Goal: Information Seeking & Learning: Learn about a topic

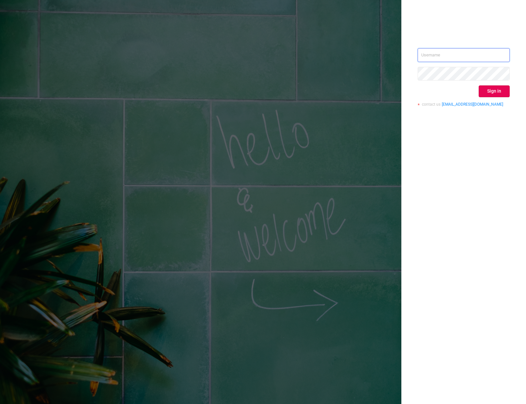
type input "o@[DOMAIN_NAME]"
click at [495, 90] on button "Sign in" at bounding box center [494, 92] width 31 height 12
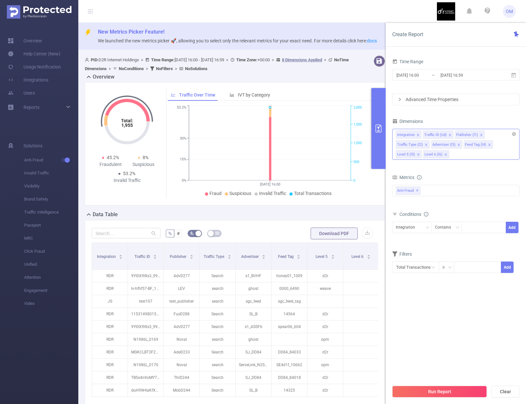
click at [418, 134] on icon "icon: close" at bounding box center [417, 134] width 3 height 3
click at [453, 135] on icon "icon: close" at bounding box center [454, 134] width 3 height 3
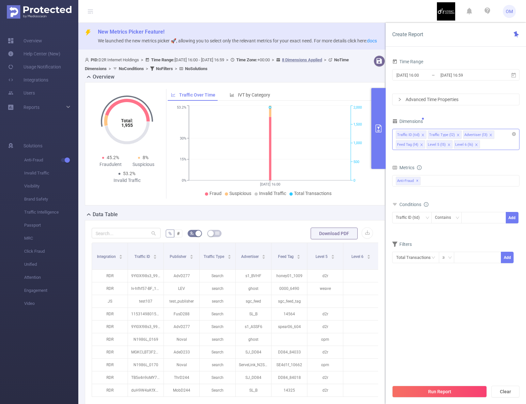
click at [454, 135] on li "Traffic Type (l2)" at bounding box center [445, 135] width 34 height 8
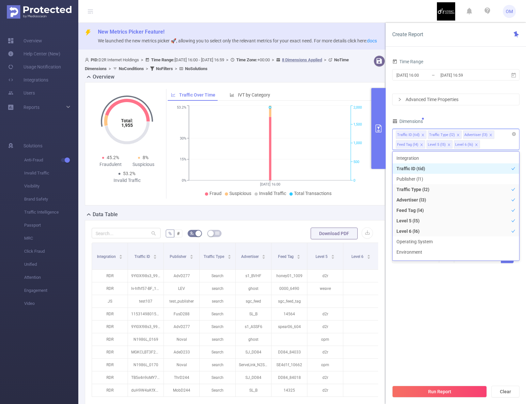
click at [457, 135] on icon "icon: close" at bounding box center [458, 134] width 3 height 3
click at [455, 135] on icon "icon: close" at bounding box center [455, 134] width 3 height 3
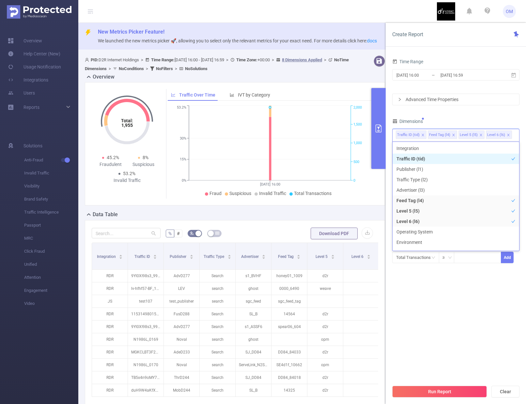
click at [453, 135] on icon "icon: close" at bounding box center [453, 134] width 3 height 3
click at [450, 135] on icon "icon: close" at bounding box center [450, 134] width 3 height 3
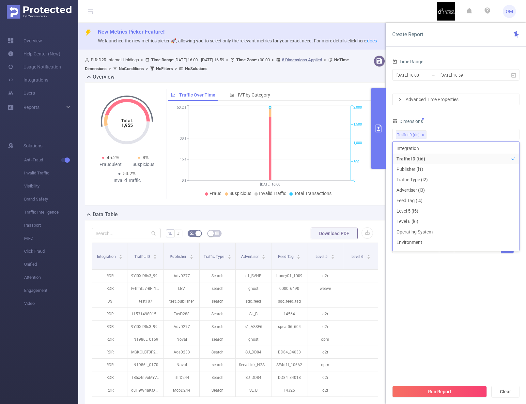
click at [466, 335] on section "Time Range [DATE] 16:00 _ [DATE] 16:59 Advanced Time Properties Dimensions Traf…" at bounding box center [455, 219] width 127 height 324
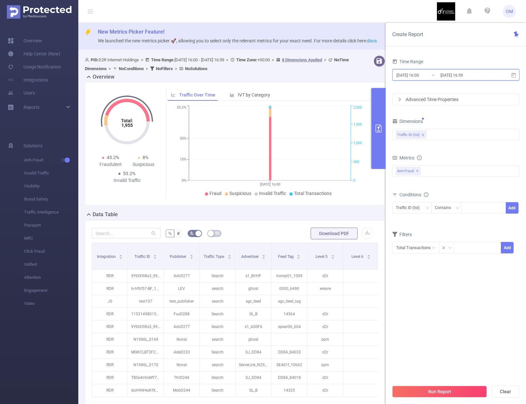
click at [493, 75] on span "[DATE] 16:00 _ [DATE] 16:59" at bounding box center [455, 74] width 127 height 11
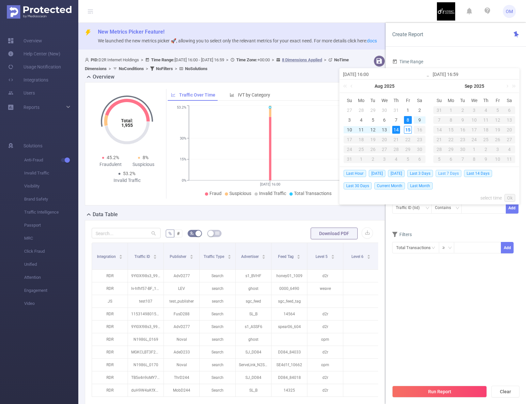
click at [452, 173] on span "Last 7 Days" at bounding box center [449, 173] width 26 height 7
type input "[DATE] 00:00"
type input "[DATE] 23:59"
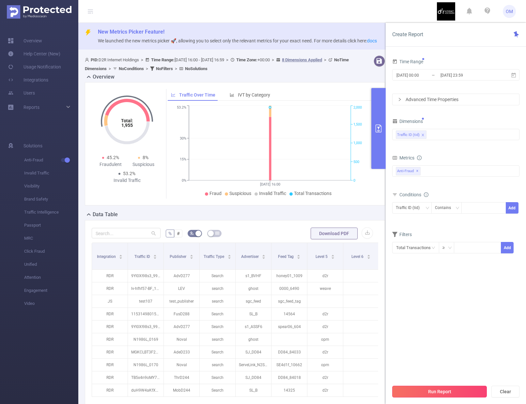
click at [445, 391] on button "Run Report" at bounding box center [439, 392] width 95 height 12
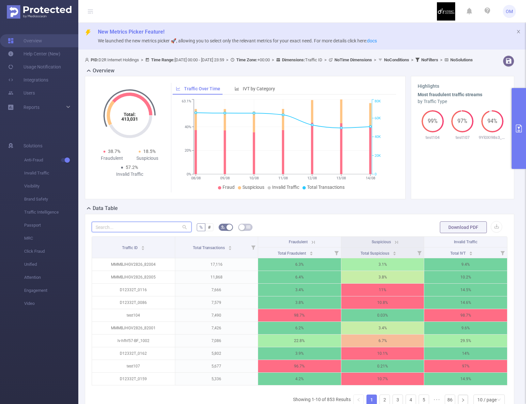
click at [133, 232] on input "text" at bounding box center [142, 227] width 100 height 10
paste input "82004"
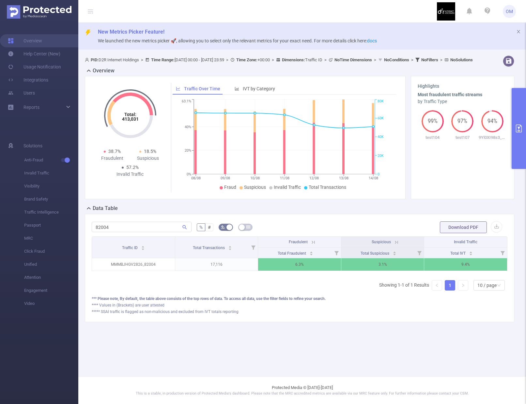
click at [313, 245] on icon at bounding box center [313, 243] width 6 height 6
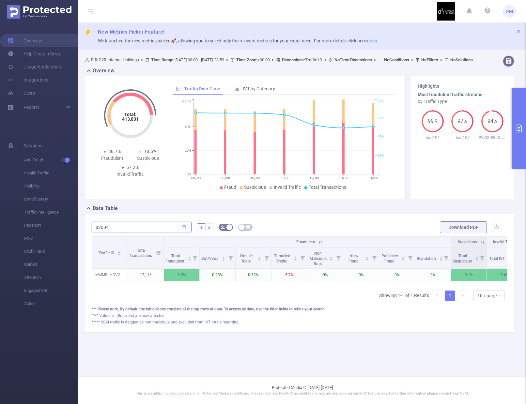
click at [167, 229] on input "82004" at bounding box center [142, 227] width 100 height 10
click at [165, 232] on input "82004" at bounding box center [142, 227] width 100 height 10
type input "82005"
click at [517, 124] on button "primary" at bounding box center [519, 128] width 14 height 81
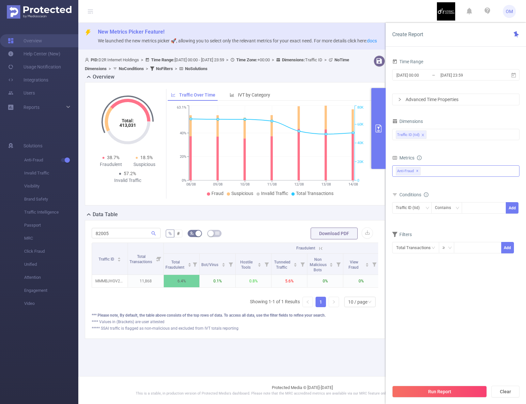
click at [456, 170] on div "Anti-Fraud ✕" at bounding box center [455, 170] width 127 height 11
click at [397, 174] on icon "icon: caret-down" at bounding box center [396, 174] width 1 height 2
click at [401, 187] on icon "icon: caret-down" at bounding box center [402, 185] width 3 height 3
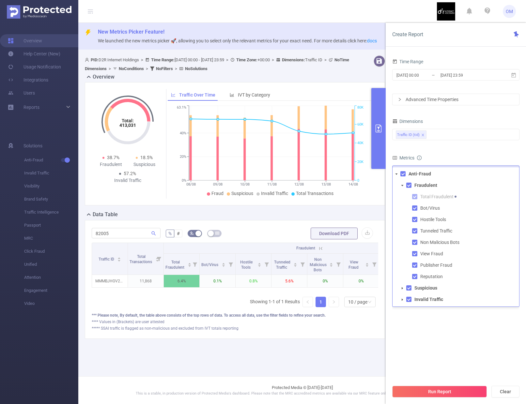
click at [401, 187] on icon "icon: caret-down" at bounding box center [402, 185] width 3 height 3
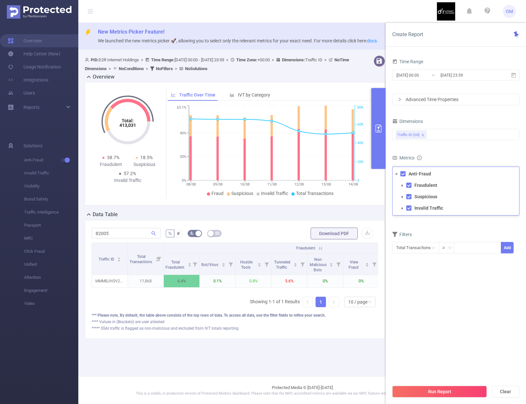
drag, startPoint x: 453, startPoint y: 147, endPoint x: 456, endPoint y: 145, distance: 3.7
click at [454, 146] on form "Dimensions Traffic ID (tid) Metrics Total General IVT Data Centers Disclosed Bo…" at bounding box center [455, 189] width 127 height 145
click at [459, 135] on div "Traffic ID (tid)" at bounding box center [456, 134] width 120 height 11
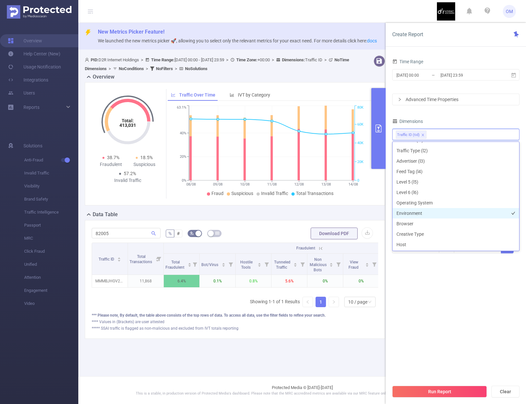
scroll to position [39, 0]
click at [451, 234] on li "Host" at bounding box center [456, 234] width 127 height 10
click at [455, 306] on section "Time Range [DATE] 00:00 _ [DATE] 23:59 Advanced Time Properties Dimensions Traf…" at bounding box center [455, 219] width 127 height 324
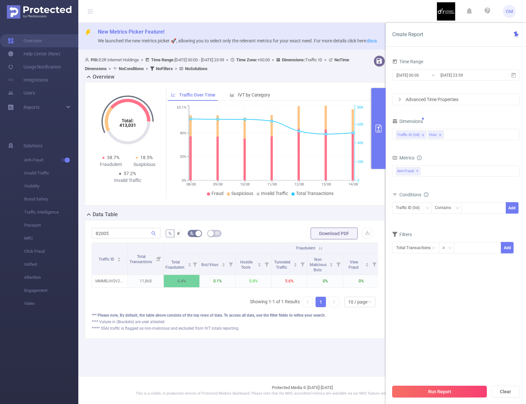
click at [455, 393] on button "Run Report" at bounding box center [439, 392] width 95 height 12
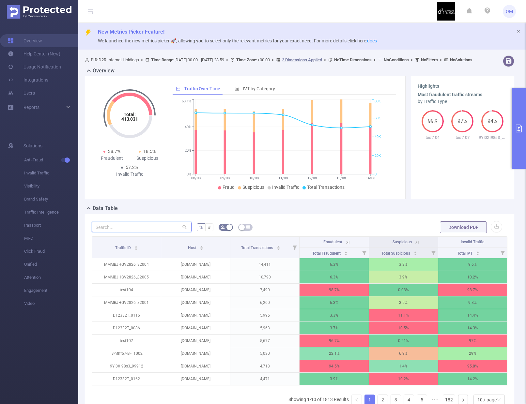
click at [149, 231] on input "text" at bounding box center [142, 227] width 100 height 10
paste input "82004"
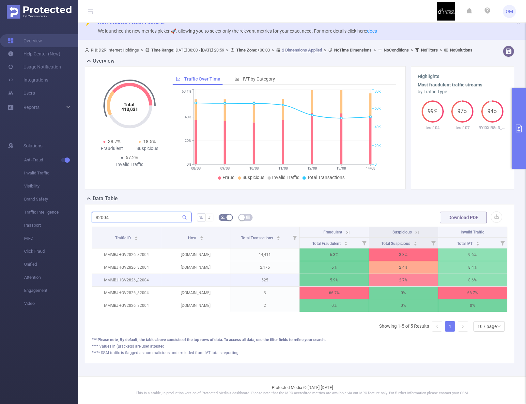
scroll to position [18, 0]
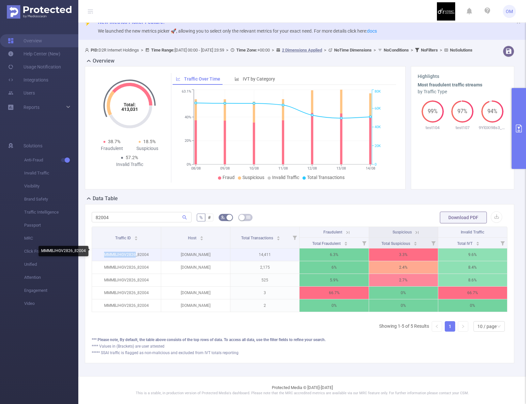
drag, startPoint x: 105, startPoint y: 253, endPoint x: 136, endPoint y: 253, distance: 31.0
click at [136, 253] on p "MMMBJHGV2826_82004" at bounding box center [126, 255] width 69 height 12
copy p "MMMBJHGV2826"
click at [142, 214] on input "82004" at bounding box center [142, 217] width 100 height 10
paste input "mmmbjhgv2826"
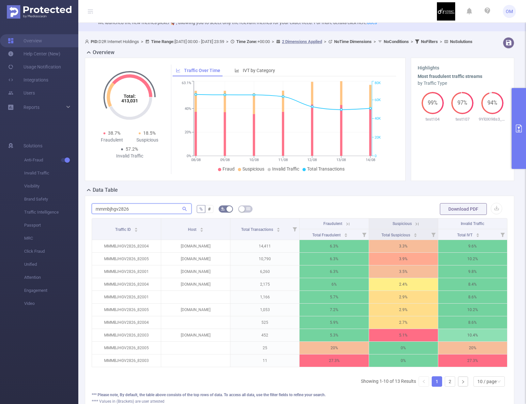
type input "mmmbjhgv2826"
click at [346, 226] on icon at bounding box center [347, 224] width 3 height 3
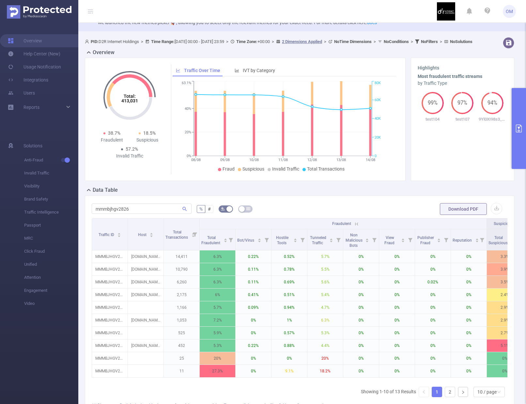
click at [515, 141] on button "primary" at bounding box center [519, 128] width 14 height 81
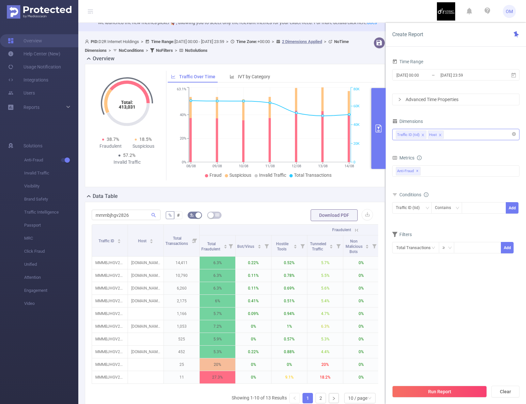
click at [477, 136] on div "Traffic ID (tid) Host" at bounding box center [456, 134] width 120 height 11
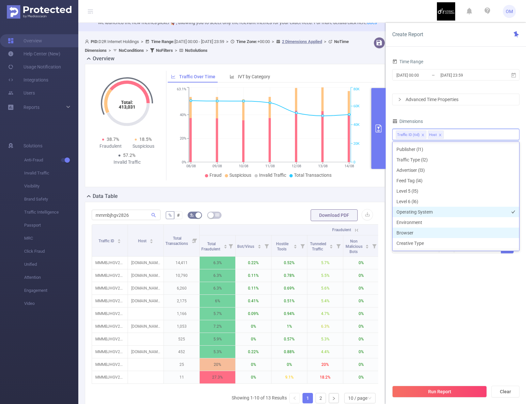
scroll to position [16, 0]
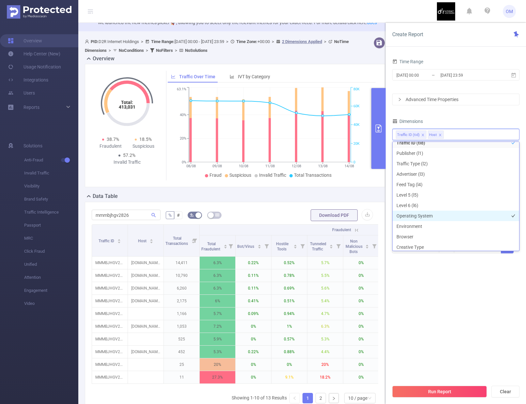
click at [449, 215] on li "Operating System" at bounding box center [456, 216] width 127 height 10
click at [456, 392] on button "Run Report" at bounding box center [439, 392] width 95 height 12
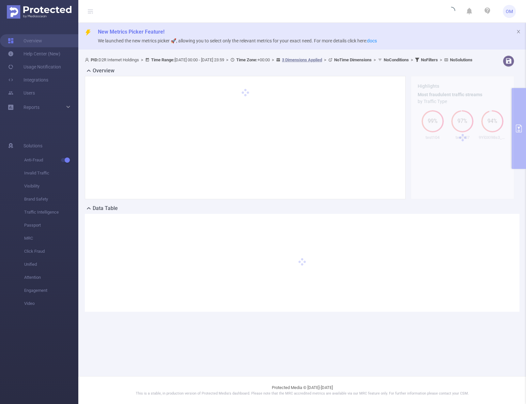
scroll to position [0, 0]
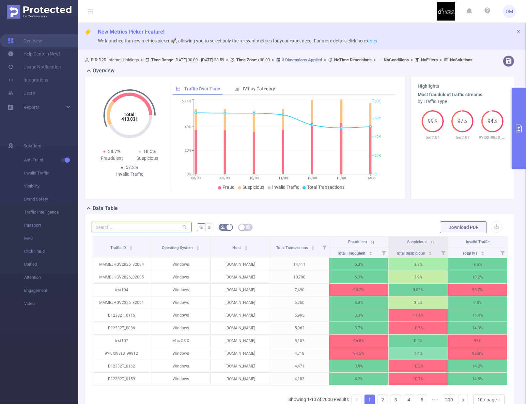
click at [160, 232] on input "text" at bounding box center [142, 227] width 100 height 10
paste input "mmmbjhgv2826"
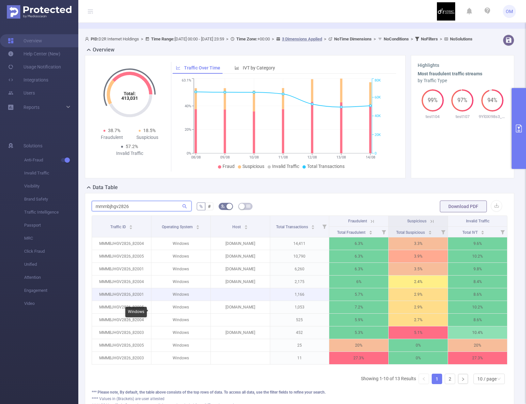
scroll to position [29, 0]
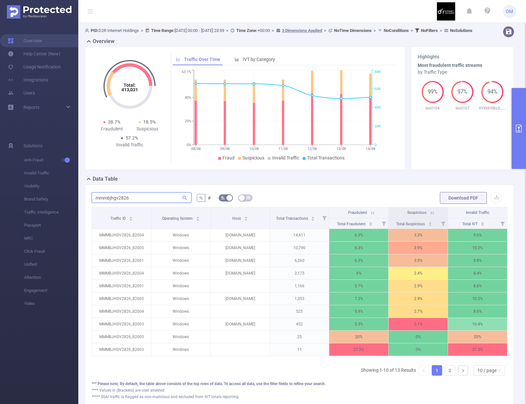
type input "mmmbjhgv2826"
click at [516, 135] on button "primary" at bounding box center [519, 128] width 14 height 81
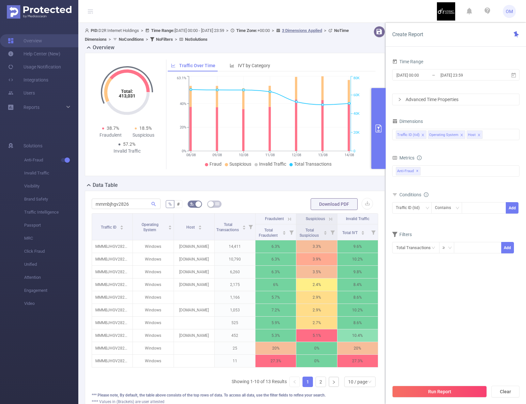
click at [459, 138] on li "Operating System" at bounding box center [447, 135] width 38 height 8
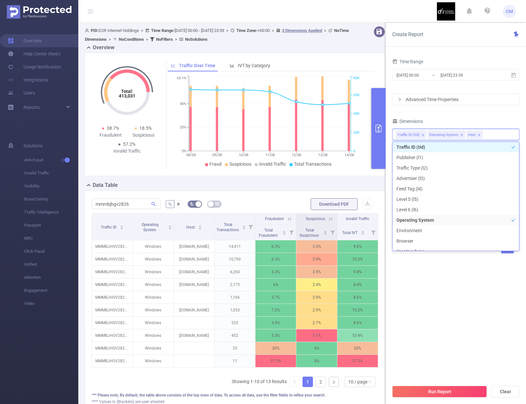
click at [461, 134] on icon "icon: close" at bounding box center [462, 135] width 2 height 2
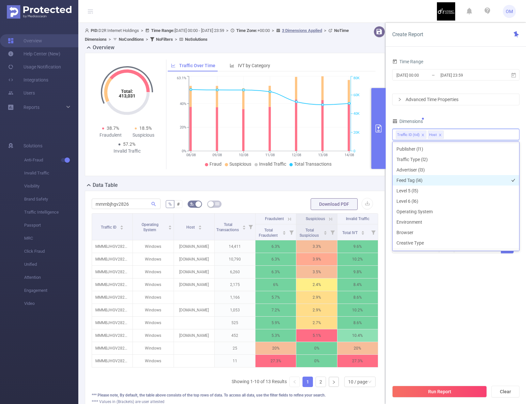
scroll to position [29, 0]
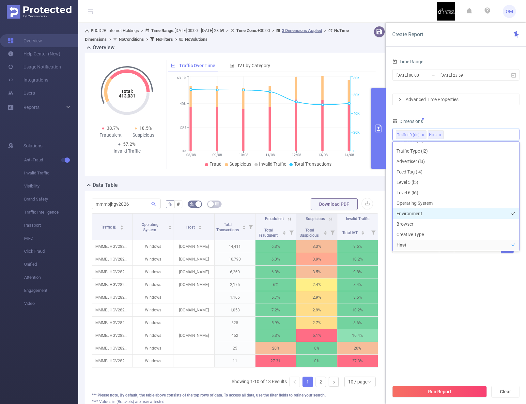
click at [442, 215] on li "Environment" at bounding box center [456, 214] width 127 height 10
click at [457, 390] on button "Run Report" at bounding box center [439, 392] width 95 height 12
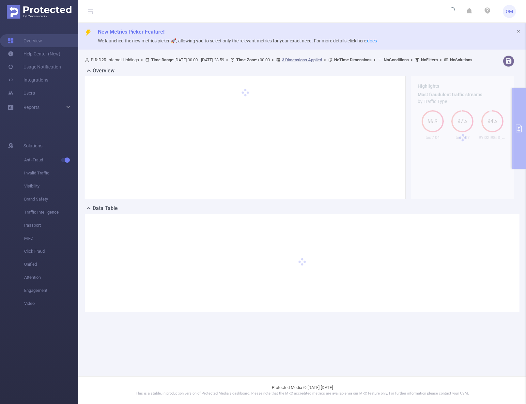
scroll to position [0, 0]
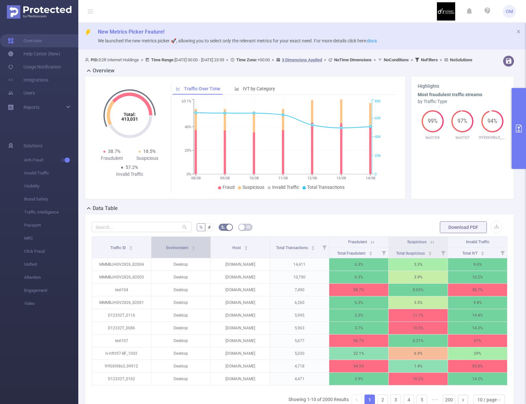
click at [185, 251] on div "Environment" at bounding box center [180, 247] width 29 height 7
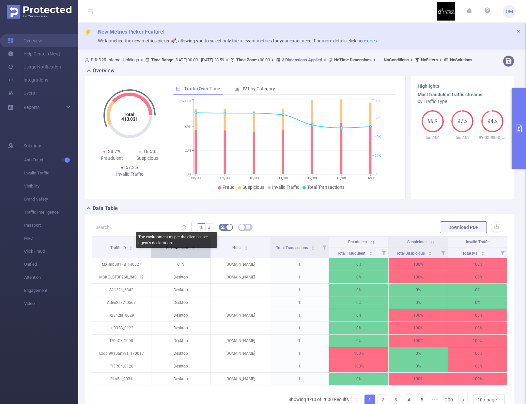
click at [184, 250] on span "Environment" at bounding box center [177, 248] width 23 height 5
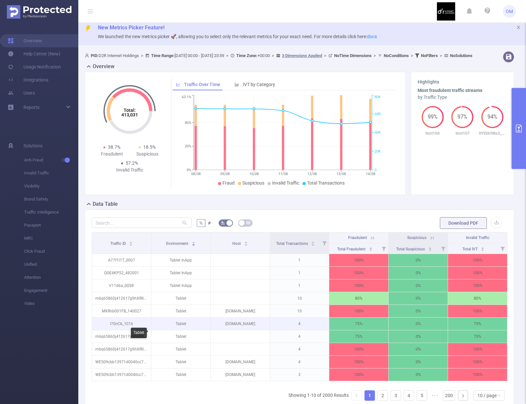
scroll to position [13, 0]
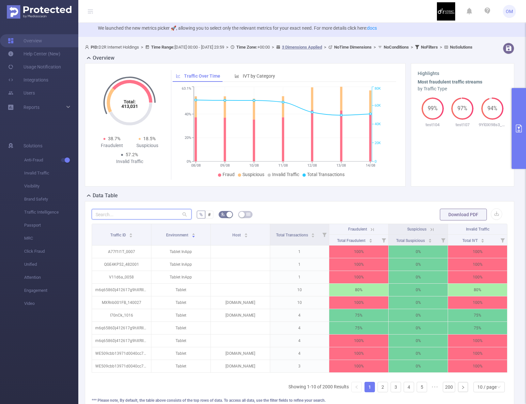
click at [164, 218] on input "text" at bounding box center [142, 214] width 100 height 10
click at [524, 139] on button "primary" at bounding box center [519, 128] width 14 height 81
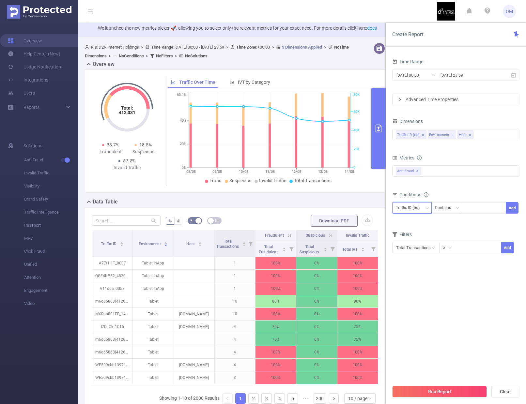
click at [408, 211] on div "Traffic ID (tid)" at bounding box center [410, 208] width 28 height 11
click at [413, 232] on li "Environment" at bounding box center [411, 232] width 39 height 10
click at [453, 211] on div "Contains" at bounding box center [445, 208] width 21 height 11
click at [454, 234] on li "Is" at bounding box center [452, 232] width 43 height 10
click at [486, 206] on div at bounding box center [484, 208] width 38 height 11
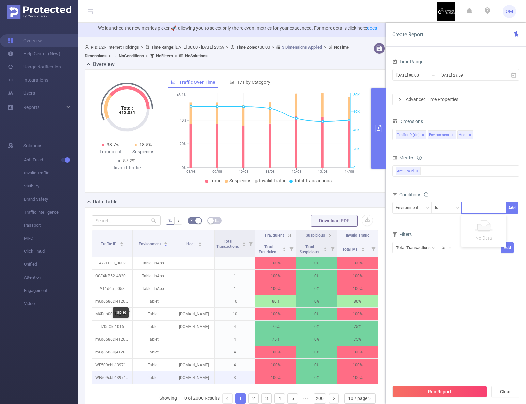
scroll to position [90, 0]
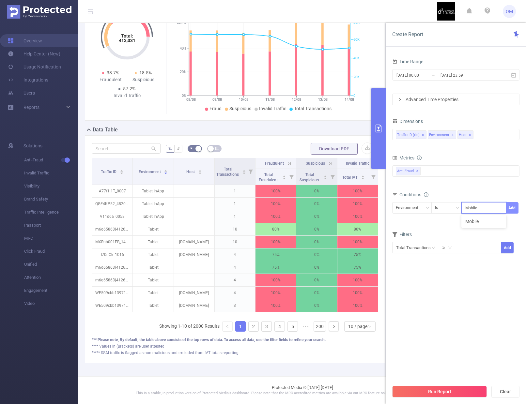
type input "Mobile"
click at [512, 209] on button "Add" at bounding box center [512, 207] width 13 height 11
click at [454, 389] on button "Run Report" at bounding box center [439, 392] width 95 height 12
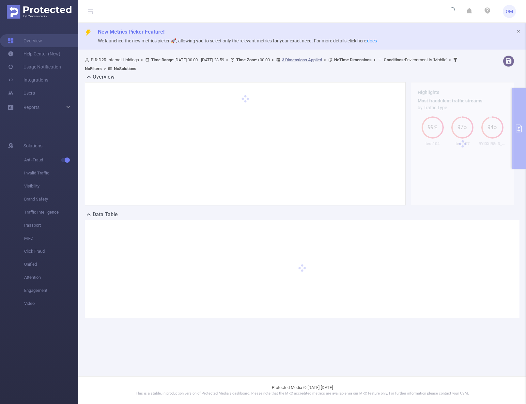
scroll to position [0, 0]
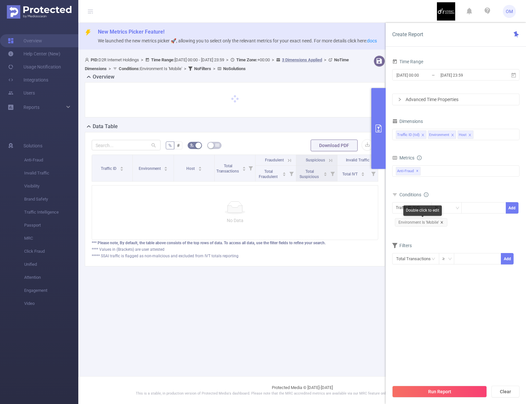
click at [443, 222] on icon "icon: close" at bounding box center [441, 222] width 3 height 3
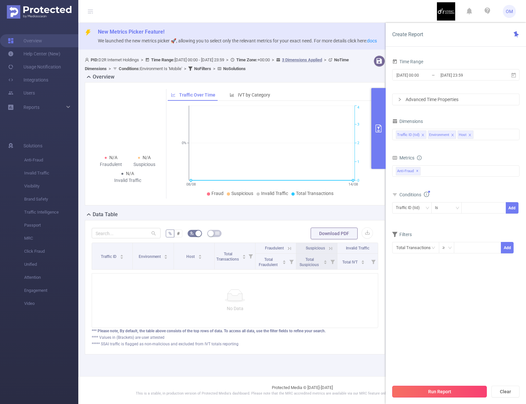
click at [454, 389] on button "Run Report" at bounding box center [439, 392] width 95 height 12
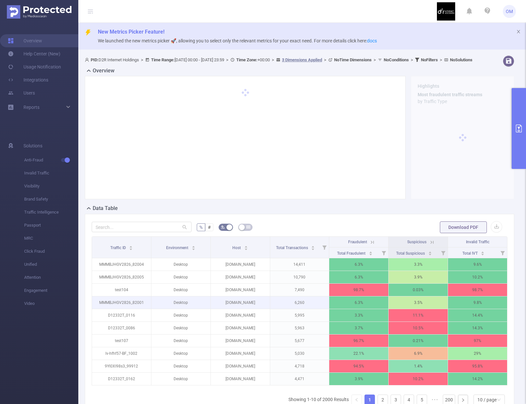
scroll to position [85, 0]
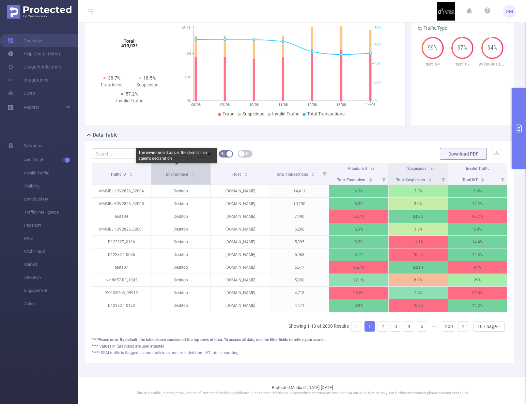
click at [167, 172] on span "Environment" at bounding box center [177, 174] width 23 height 5
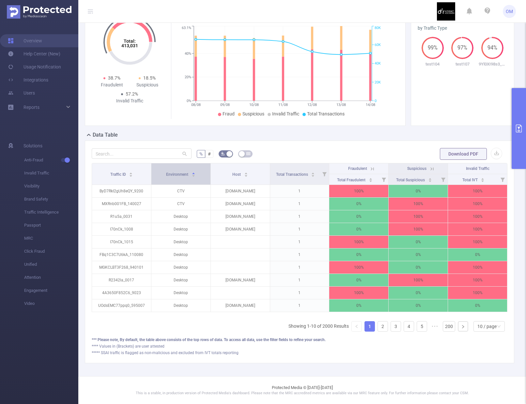
click at [178, 172] on span "Environment" at bounding box center [177, 174] width 23 height 5
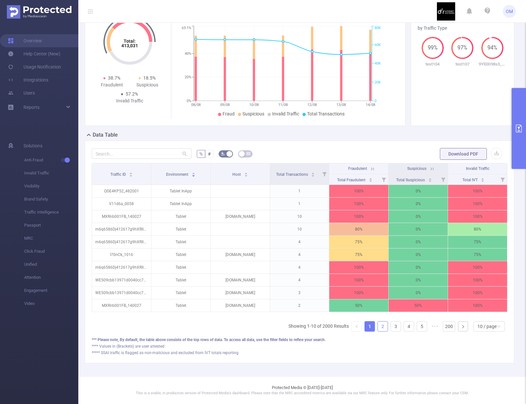
click at [380, 330] on link "2" at bounding box center [383, 327] width 10 height 10
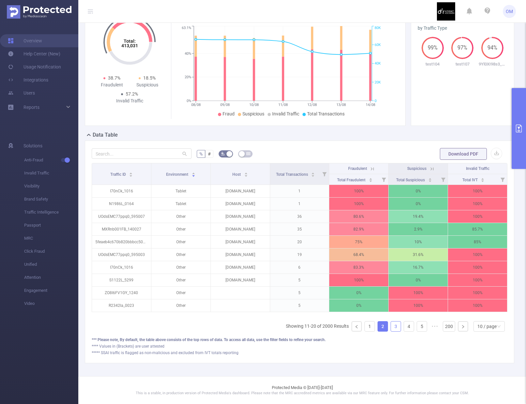
click at [391, 328] on link "3" at bounding box center [396, 327] width 10 height 10
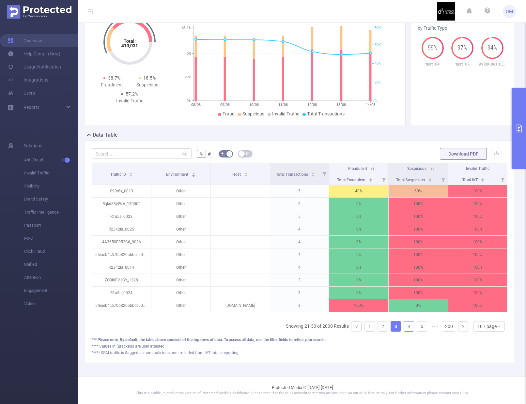
click at [407, 328] on link "4" at bounding box center [409, 327] width 10 height 10
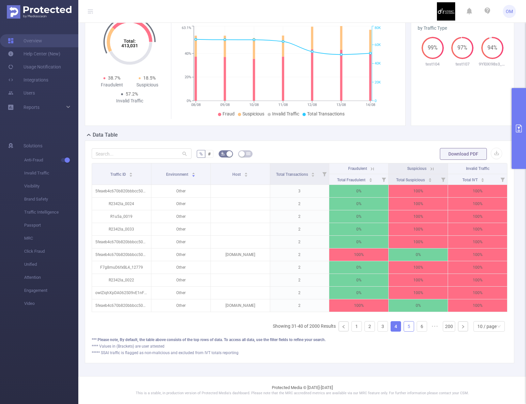
click at [404, 329] on link "5" at bounding box center [409, 327] width 10 height 10
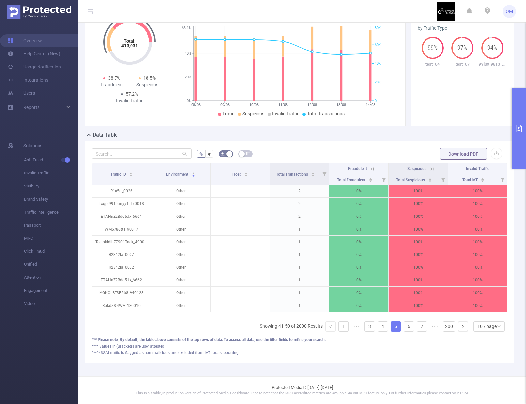
click at [411, 329] on ul "Showing 41-50 of 2000 Results 1 ••• 3 4 5 6 7 ••• 200 10 / page" at bounding box center [384, 326] width 248 height 10
click at [417, 328] on link "7" at bounding box center [422, 327] width 10 height 10
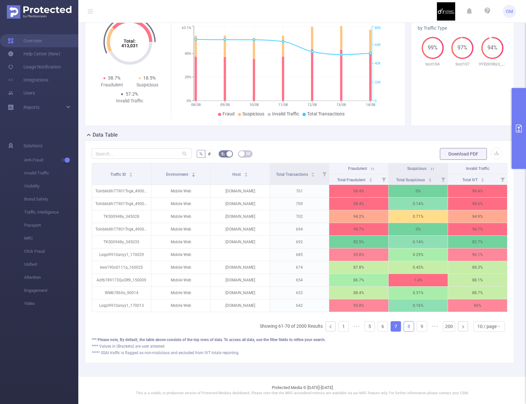
click at [406, 329] on link "8" at bounding box center [409, 327] width 10 height 10
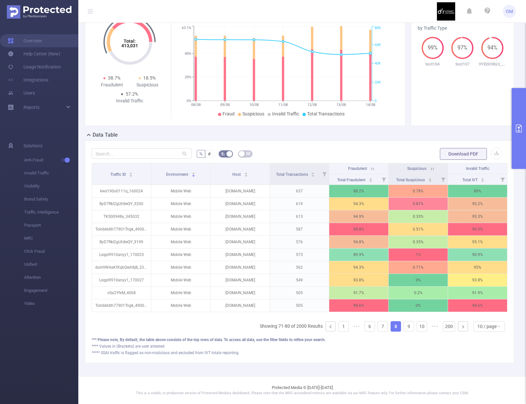
click at [411, 328] on ul "Showing 71-80 of 2000 Results 1 ••• 6 7 8 9 10 ••• 200 10 / page" at bounding box center [384, 326] width 248 height 10
click at [417, 328] on link "10" at bounding box center [422, 327] width 10 height 10
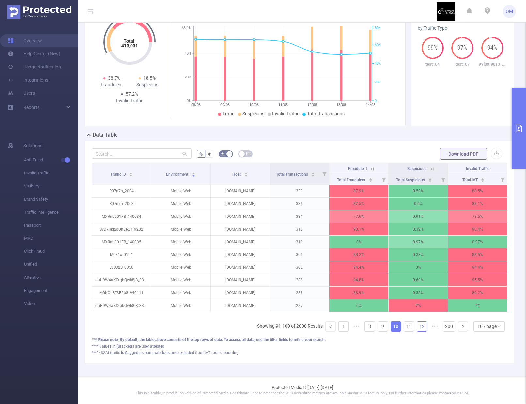
click at [417, 328] on link "12" at bounding box center [422, 327] width 10 height 10
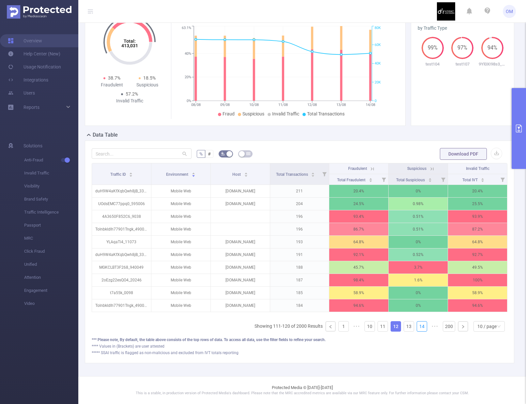
click at [417, 328] on link "14" at bounding box center [422, 327] width 10 height 10
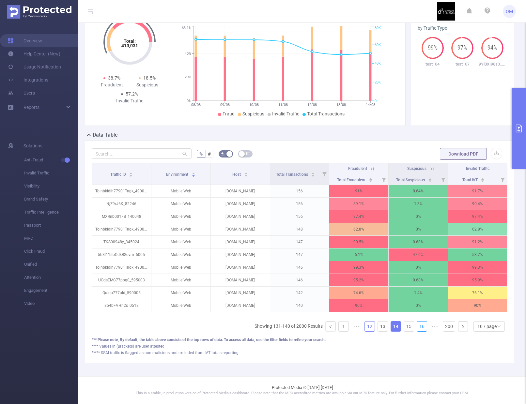
click at [417, 328] on link "16" at bounding box center [422, 327] width 10 height 10
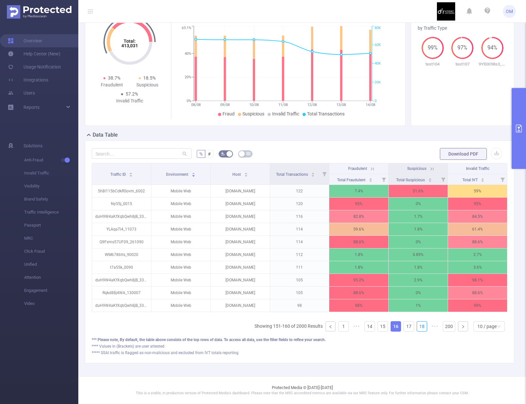
click at [417, 328] on link "18" at bounding box center [422, 327] width 10 height 10
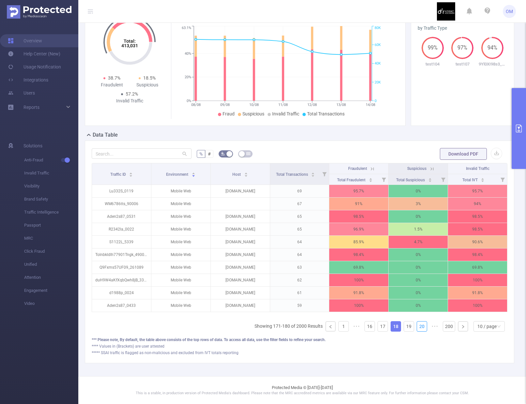
click at [417, 328] on link "20" at bounding box center [422, 327] width 10 height 10
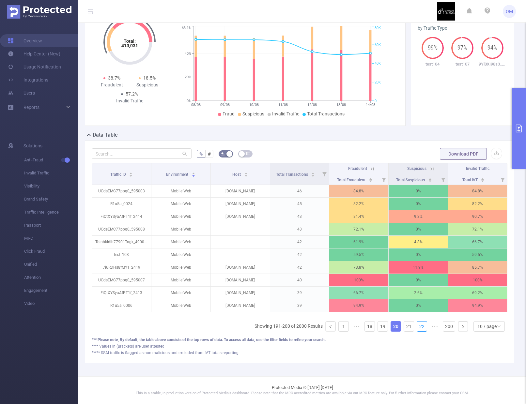
click at [417, 328] on link "22" at bounding box center [422, 327] width 10 height 10
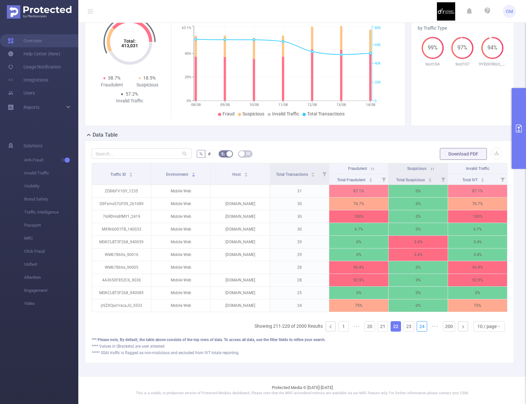
click at [417, 328] on link "24" at bounding box center [422, 327] width 10 height 10
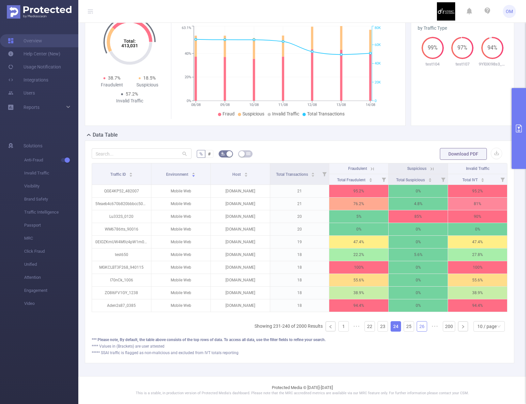
click at [417, 328] on link "26" at bounding box center [422, 327] width 10 height 10
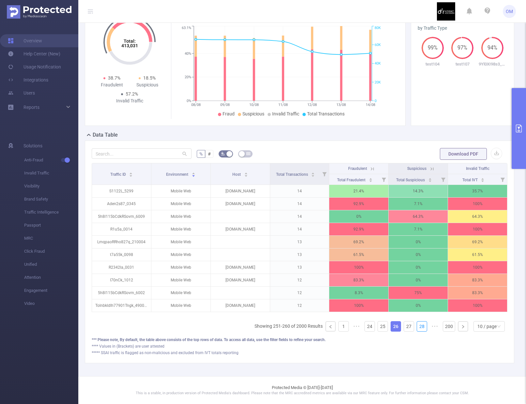
click at [417, 328] on link "28" at bounding box center [422, 327] width 10 height 10
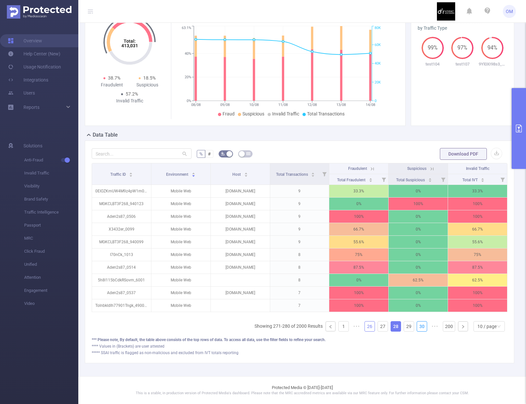
click at [417, 328] on link "30" at bounding box center [422, 327] width 10 height 10
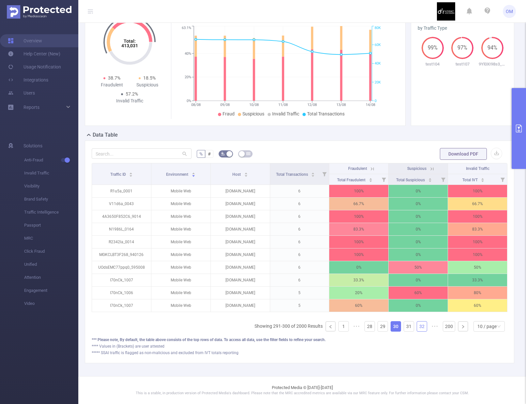
click at [417, 328] on link "32" at bounding box center [422, 327] width 10 height 10
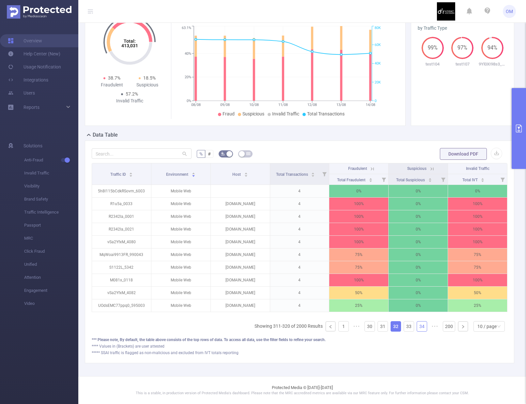
click at [417, 328] on link "34" at bounding box center [422, 327] width 10 height 10
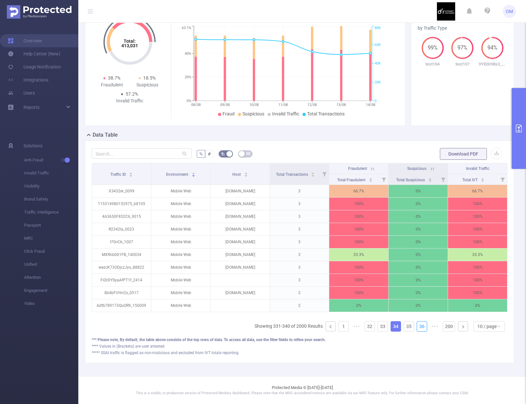
click at [417, 328] on link "36" at bounding box center [422, 327] width 10 height 10
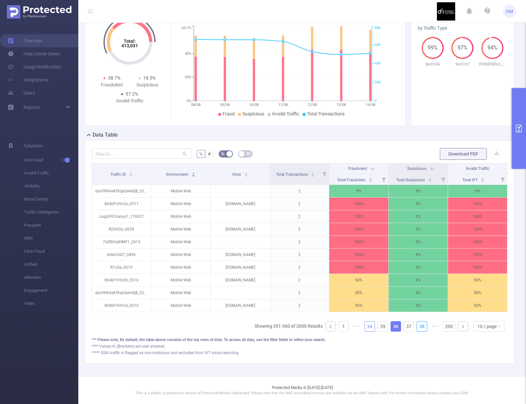
click at [417, 328] on link "38" at bounding box center [422, 327] width 10 height 10
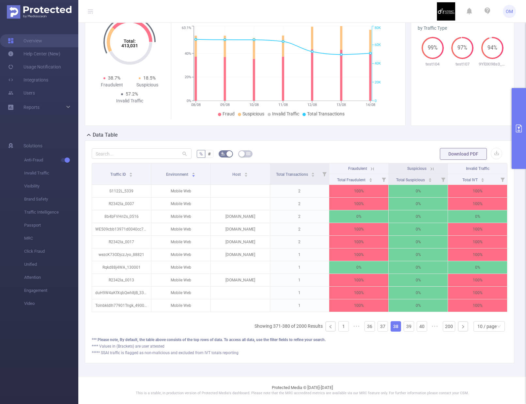
click at [417, 328] on link "40" at bounding box center [422, 327] width 10 height 10
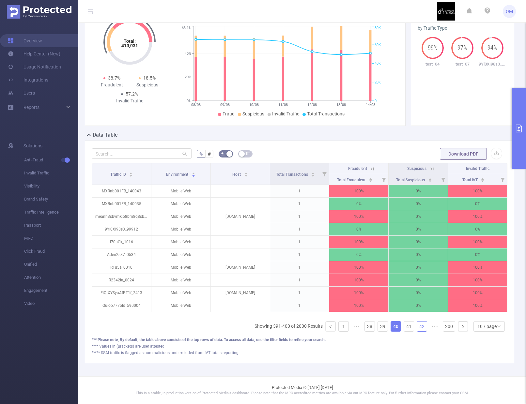
click at [417, 328] on link "42" at bounding box center [422, 327] width 10 height 10
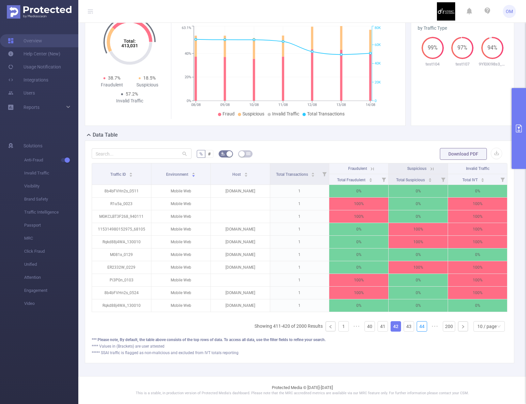
click at [417, 328] on link "44" at bounding box center [422, 327] width 10 height 10
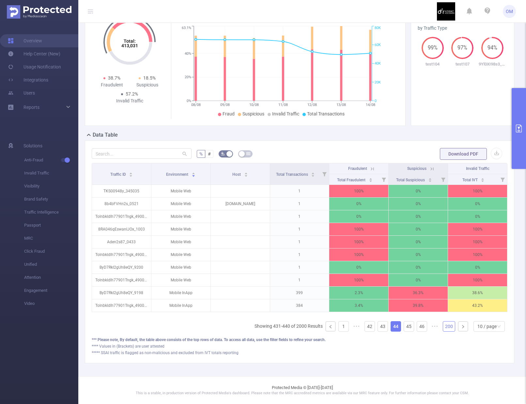
click at [448, 328] on link "200" at bounding box center [449, 327] width 12 height 10
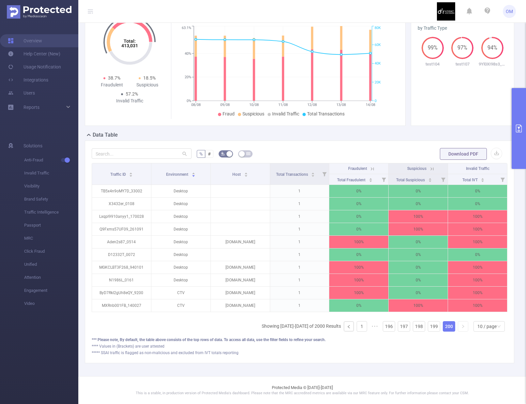
click at [522, 135] on button "primary" at bounding box center [519, 128] width 14 height 81
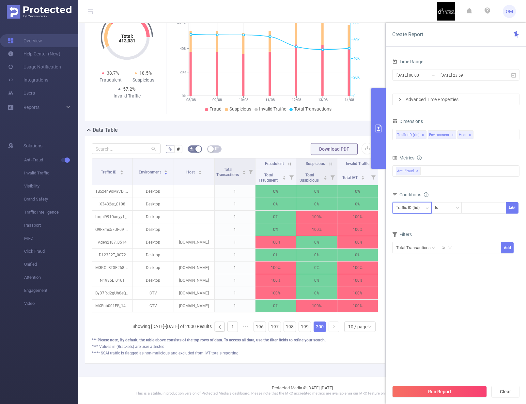
click at [410, 207] on div "Traffic ID (tid)" at bounding box center [410, 208] width 28 height 11
click at [412, 234] on li "Environment" at bounding box center [411, 232] width 39 height 10
click at [448, 209] on div "Is" at bounding box center [446, 208] width 23 height 11
click at [454, 219] on li "Contains" at bounding box center [452, 221] width 43 height 10
click at [469, 210] on div at bounding box center [484, 208] width 38 height 11
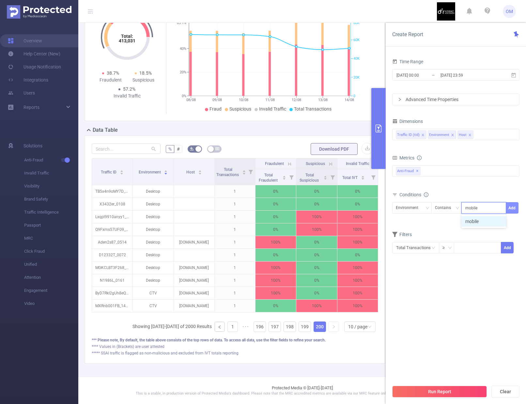
type input "mobile"
click at [515, 210] on button "Add" at bounding box center [512, 207] width 13 height 11
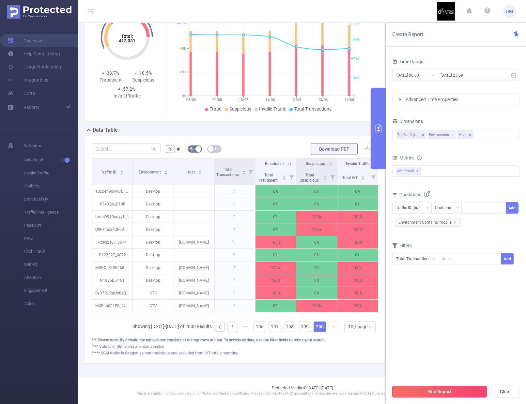
click at [452, 393] on button "Run Report" at bounding box center [439, 392] width 95 height 12
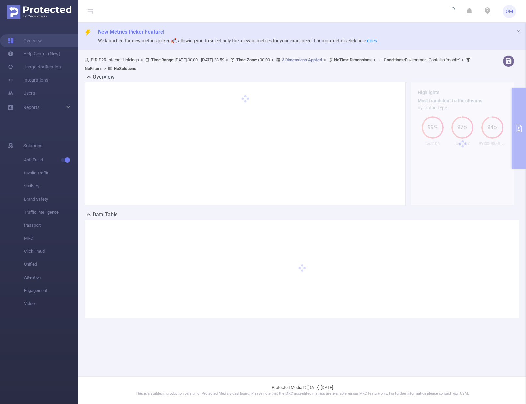
scroll to position [0, 0]
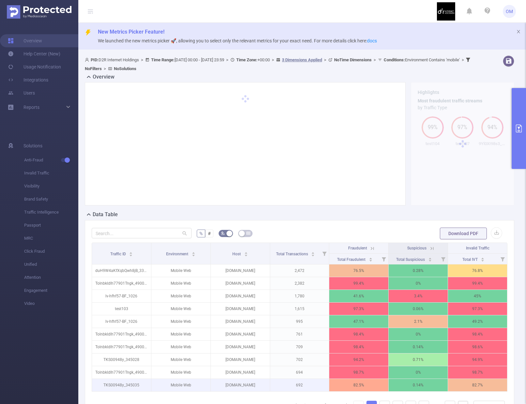
scroll to position [85, 0]
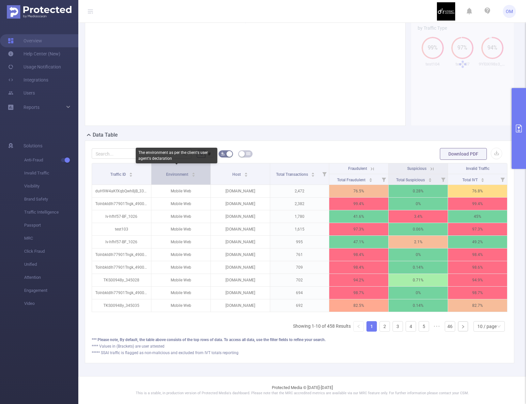
click at [181, 172] on span "Environment" at bounding box center [177, 174] width 23 height 5
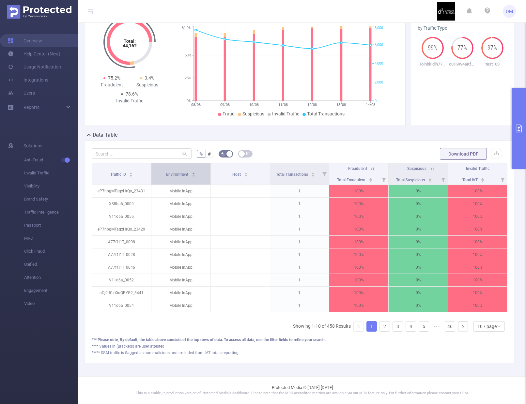
click at [182, 172] on span "Environment" at bounding box center [177, 174] width 23 height 7
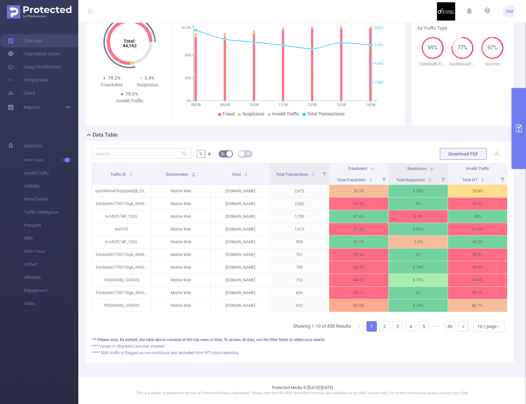
click at [371, 166] on icon at bounding box center [372, 169] width 6 height 6
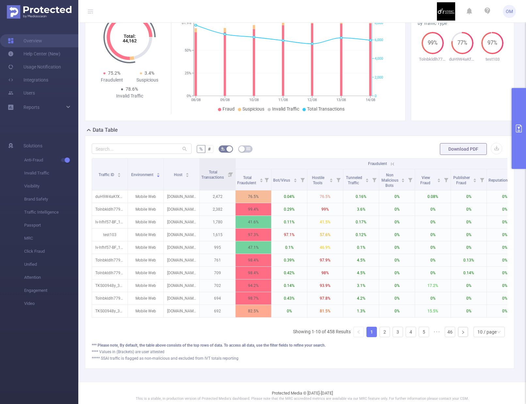
click at [514, 159] on button "primary" at bounding box center [519, 128] width 14 height 81
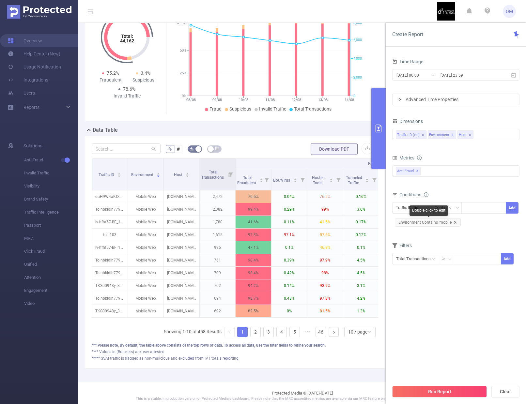
click at [455, 221] on icon "icon: close" at bounding box center [455, 222] width 3 height 3
click at [457, 208] on icon "icon: down" at bounding box center [457, 208] width 4 height 4
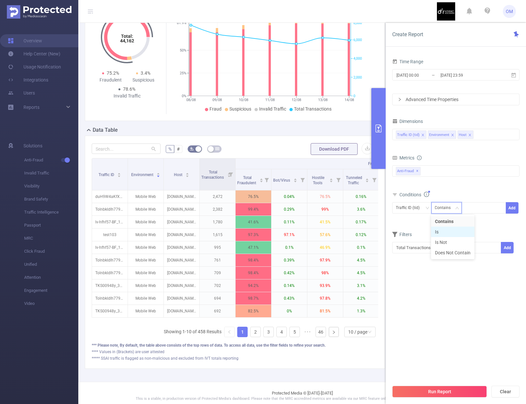
click at [451, 231] on li "Is" at bounding box center [452, 232] width 43 height 10
click at [482, 208] on div at bounding box center [484, 208] width 38 height 11
click at [445, 206] on div "Is" at bounding box center [446, 208] width 23 height 11
click at [441, 224] on li "Contains" at bounding box center [452, 221] width 43 height 10
click at [481, 208] on div at bounding box center [484, 208] width 38 height 11
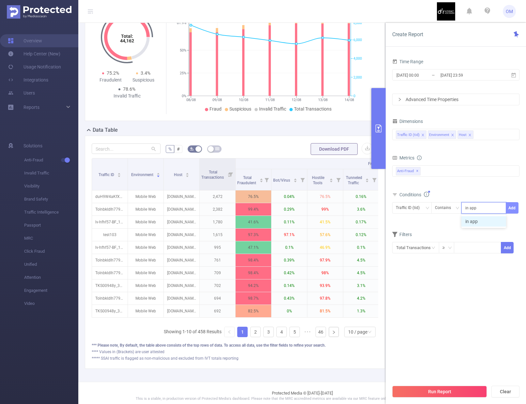
type input "in app"
click at [511, 207] on button "Add" at bounding box center [512, 207] width 13 height 11
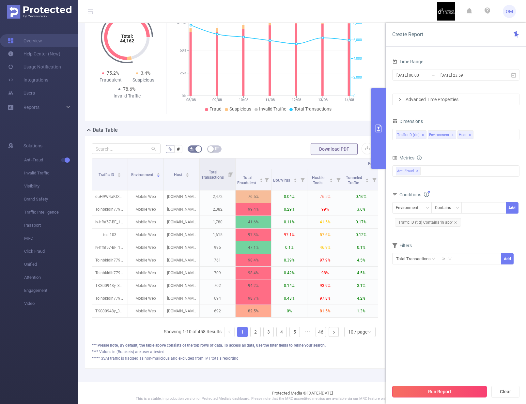
click at [456, 390] on button "Run Report" at bounding box center [439, 392] width 95 height 12
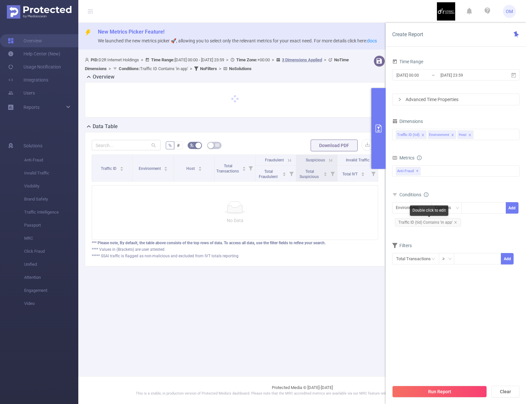
click at [457, 222] on span "Traffic ID (tid) Contains 'in app'" at bounding box center [428, 222] width 66 height 8
click at [457, 221] on span "Traffic ID (tid) Contains 'in app'" at bounding box center [428, 222] width 66 height 8
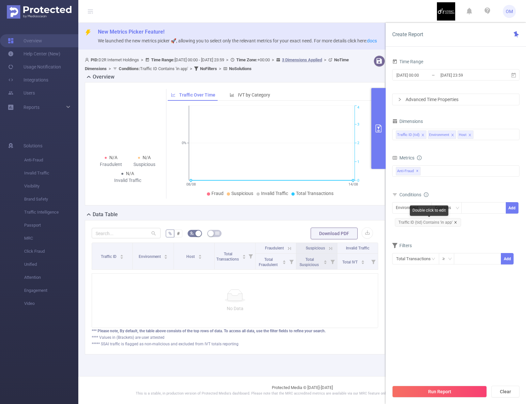
click at [457, 223] on span "Traffic ID (tid) Contains 'in app'" at bounding box center [428, 222] width 66 height 8
click at [455, 223] on icon "icon: close" at bounding box center [455, 222] width 2 height 2
click at [473, 211] on div at bounding box center [484, 208] width 38 height 11
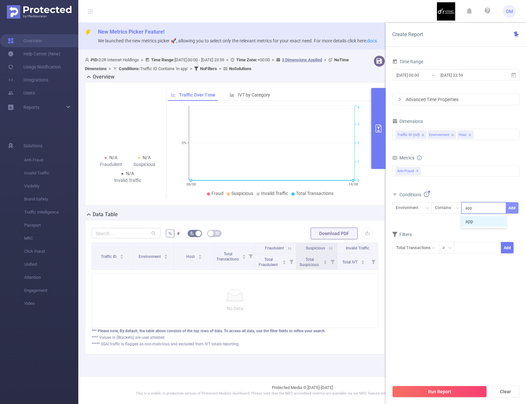
type input "app"
click at [515, 212] on button "Add" at bounding box center [512, 207] width 13 height 11
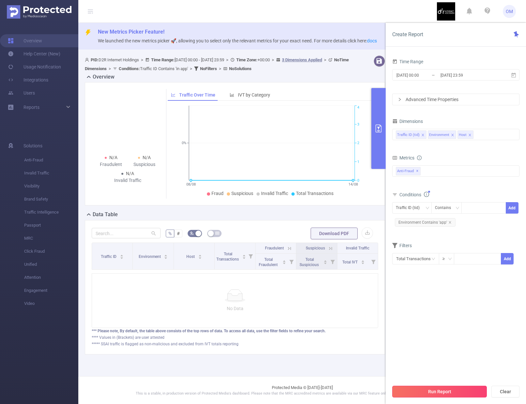
click at [453, 389] on button "Run Report" at bounding box center [439, 392] width 95 height 12
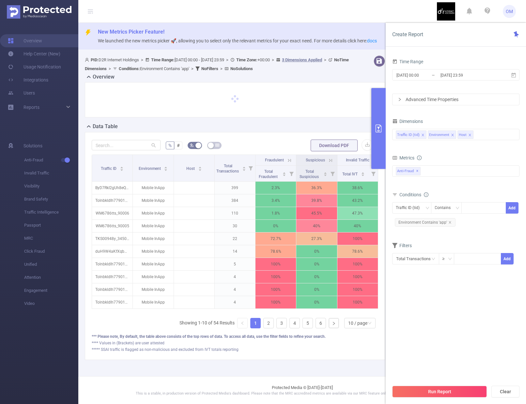
click at [363, 367] on div "PID: D2R Internet Holdings > Time Range: [DATE] 00:00 - [DATE] 23:59 > Time Zon…" at bounding box center [237, 213] width 319 height 320
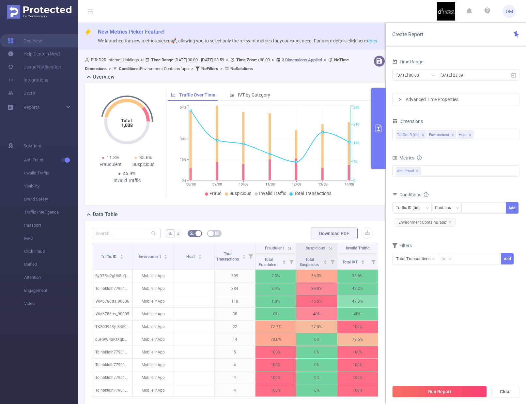
click at [380, 125] on icon "primary" at bounding box center [379, 129] width 6 height 8
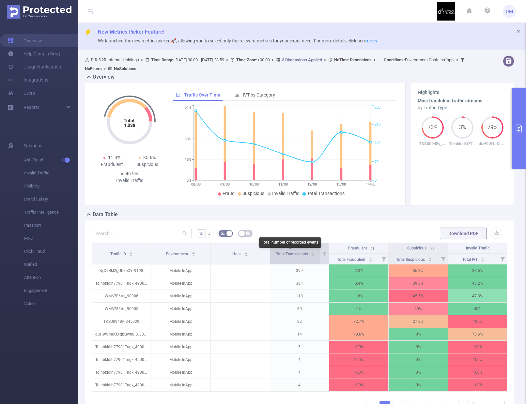
click at [302, 253] on span "Total Transactions" at bounding box center [292, 254] width 33 height 5
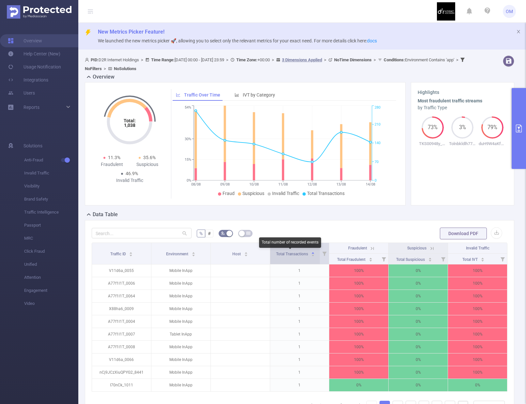
click at [302, 253] on span "Total Transactions" at bounding box center [292, 254] width 33 height 5
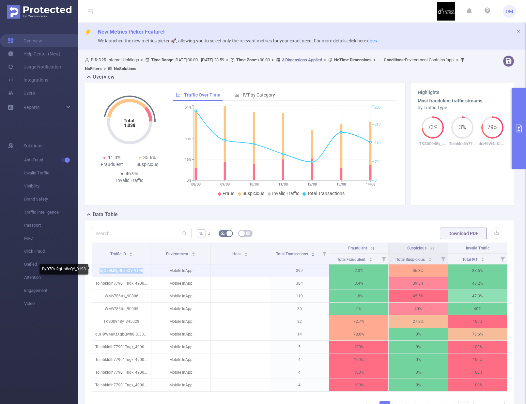
drag, startPoint x: 144, startPoint y: 271, endPoint x: 100, endPoint y: 269, distance: 43.4
click at [100, 269] on p "ByD7RkI2gUh8eQY_9198" at bounding box center [121, 271] width 59 height 12
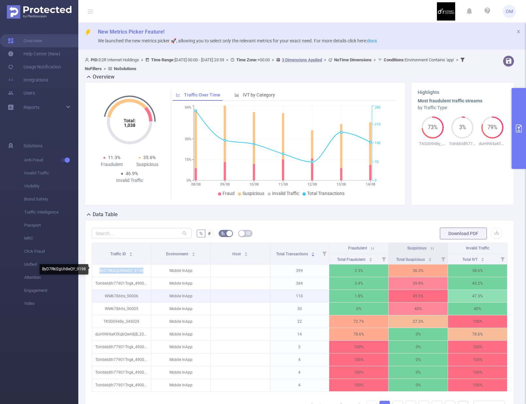
copy p "ByD7RkI2gUh8eQY_9198"
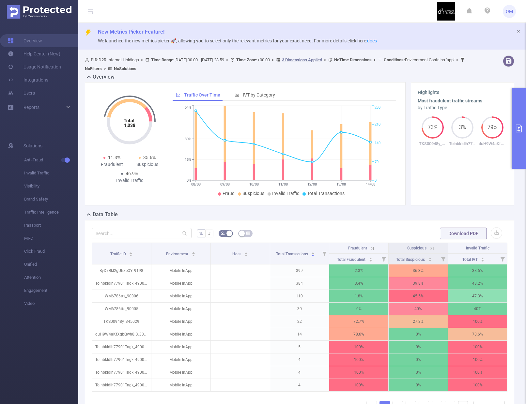
click at [369, 246] on icon at bounding box center [372, 249] width 6 height 6
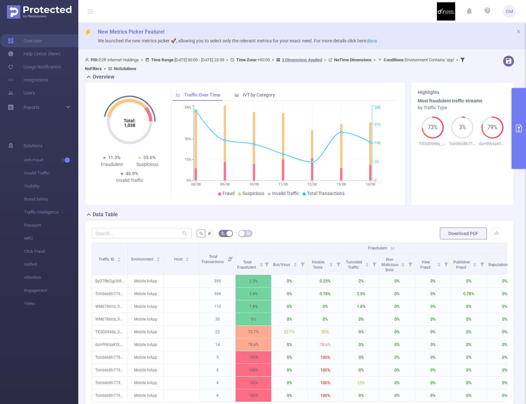
click at [393, 246] on icon at bounding box center [393, 249] width 6 height 6
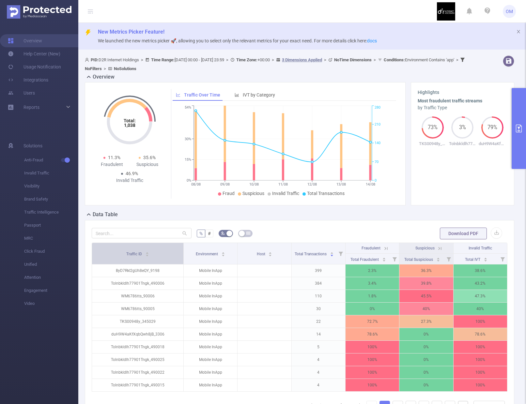
drag, startPoint x: 149, startPoint y: 249, endPoint x: 175, endPoint y: 249, distance: 25.1
click at [175, 249] on th "Traffic ID" at bounding box center [138, 254] width 92 height 22
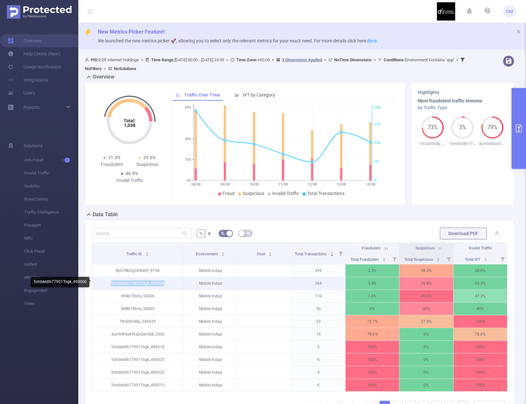
drag, startPoint x: 164, startPoint y: 285, endPoint x: 103, endPoint y: 285, distance: 61.0
click at [103, 285] on p "Tolnbkldlh77901Tngk_490006" at bounding box center [137, 283] width 91 height 12
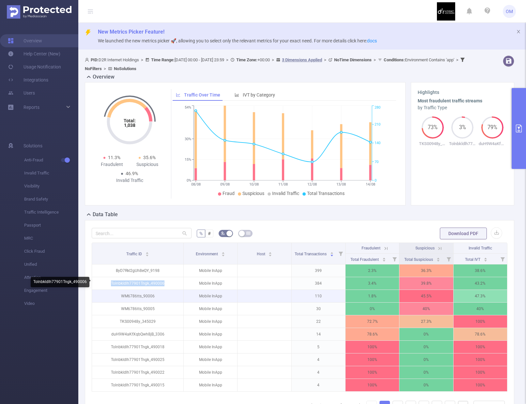
copy p "Tolnbkldlh77901Tngk_490006"
